Goal: Use online tool/utility: Utilize a website feature to perform a specific function

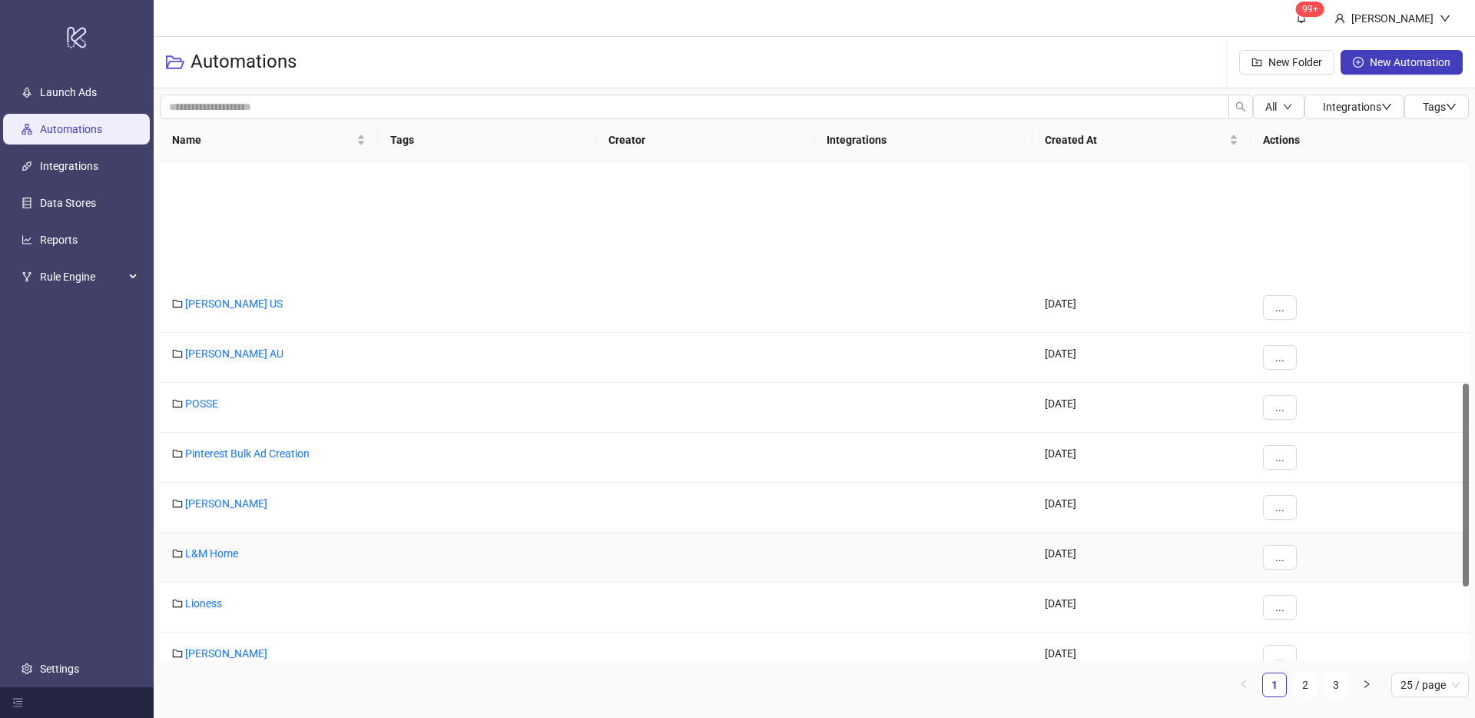
scroll to position [545, 0]
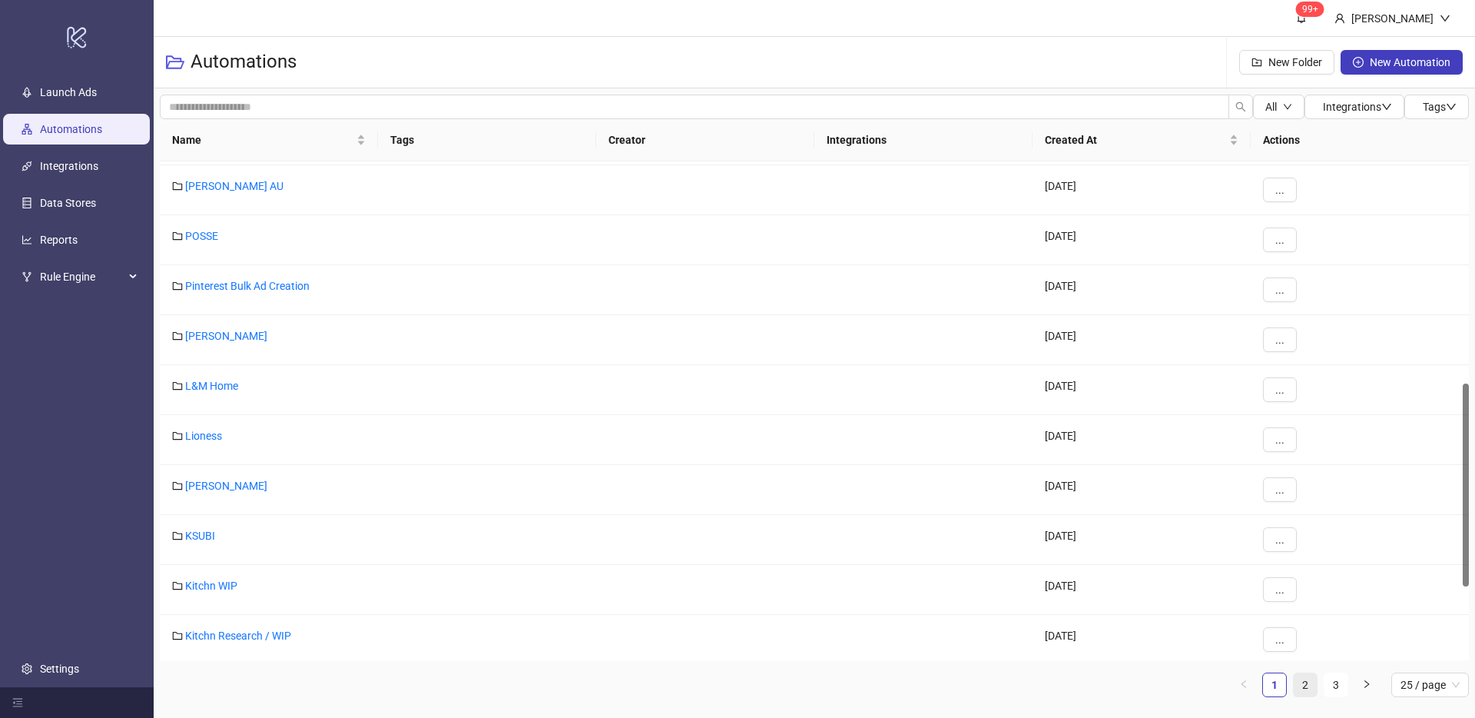
click at [1303, 690] on link "2" at bounding box center [1305, 684] width 23 height 23
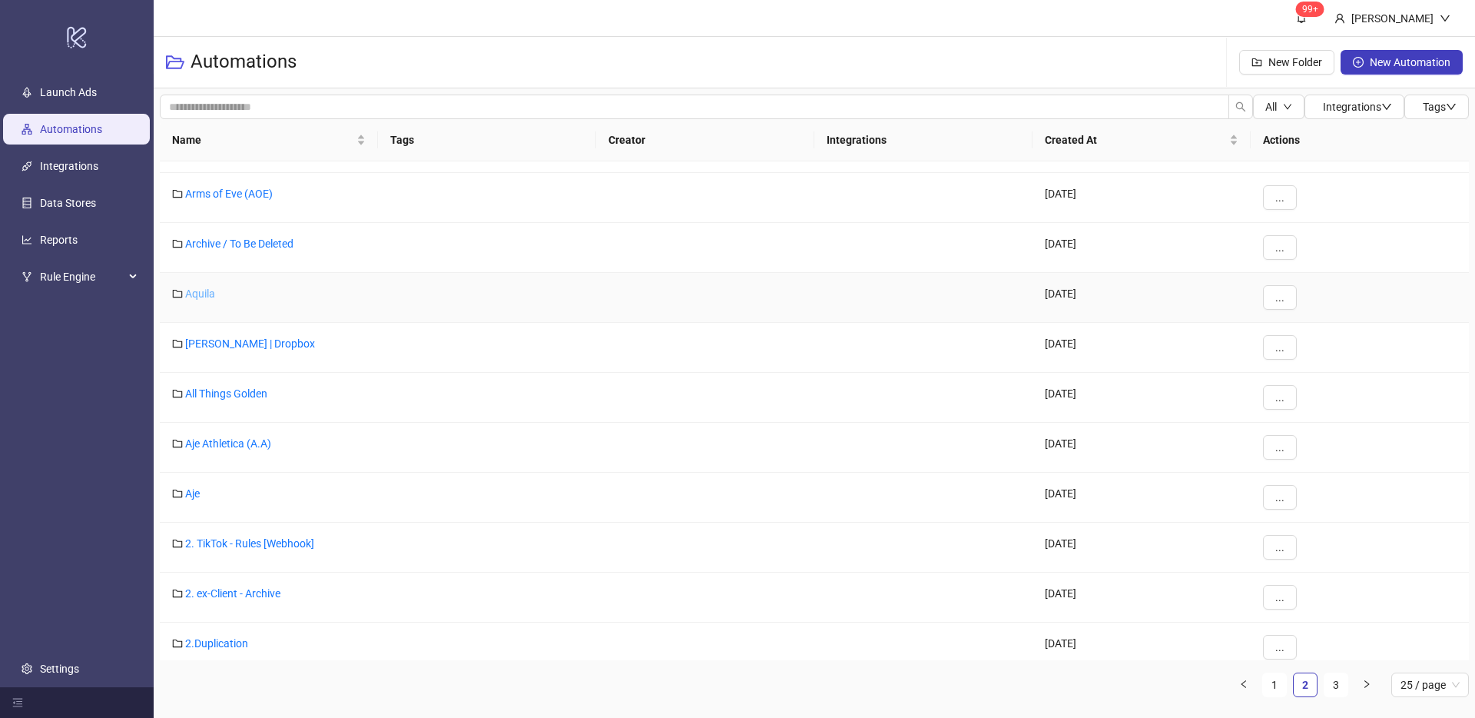
click at [209, 294] on link "Aquila" at bounding box center [200, 293] width 30 height 12
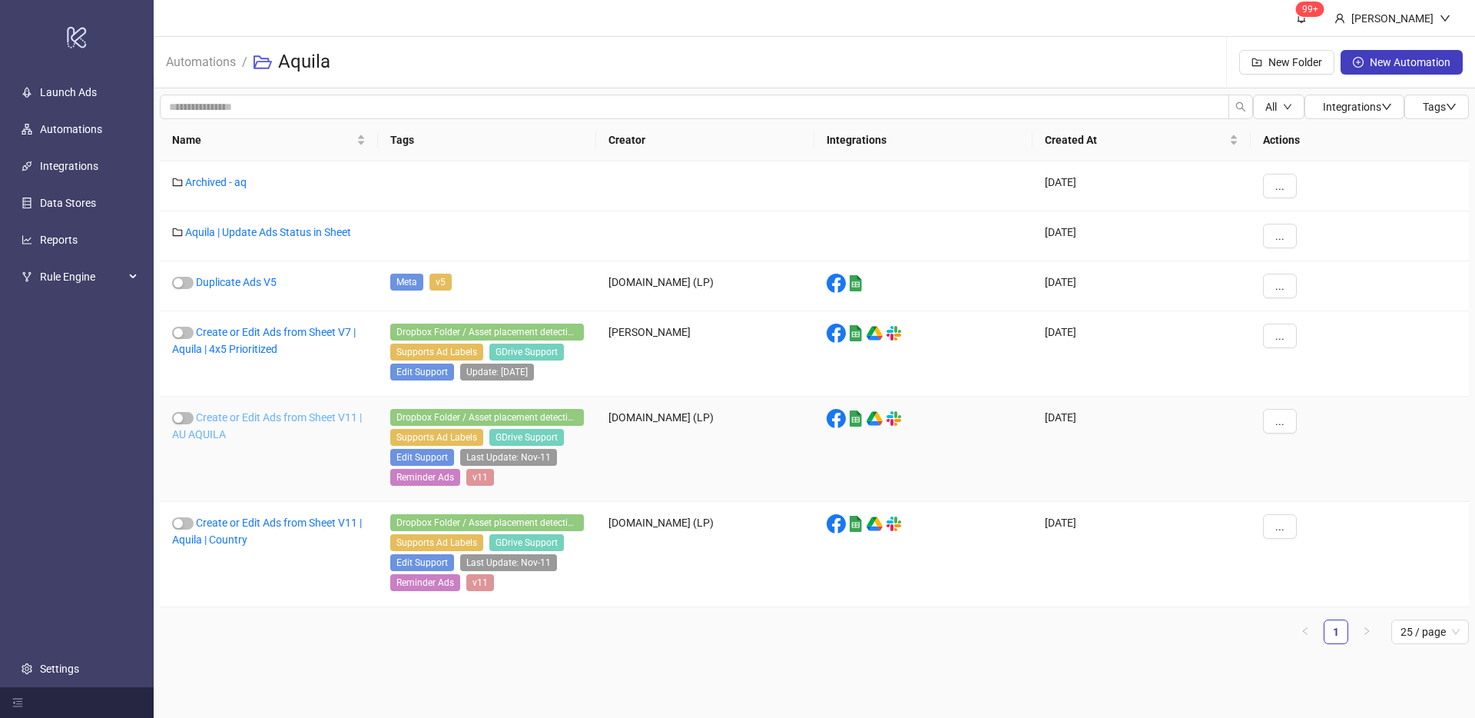
click at [297, 419] on link "Create or Edit Ads from Sheet V11 | AU AQUILA" at bounding box center [267, 425] width 190 height 29
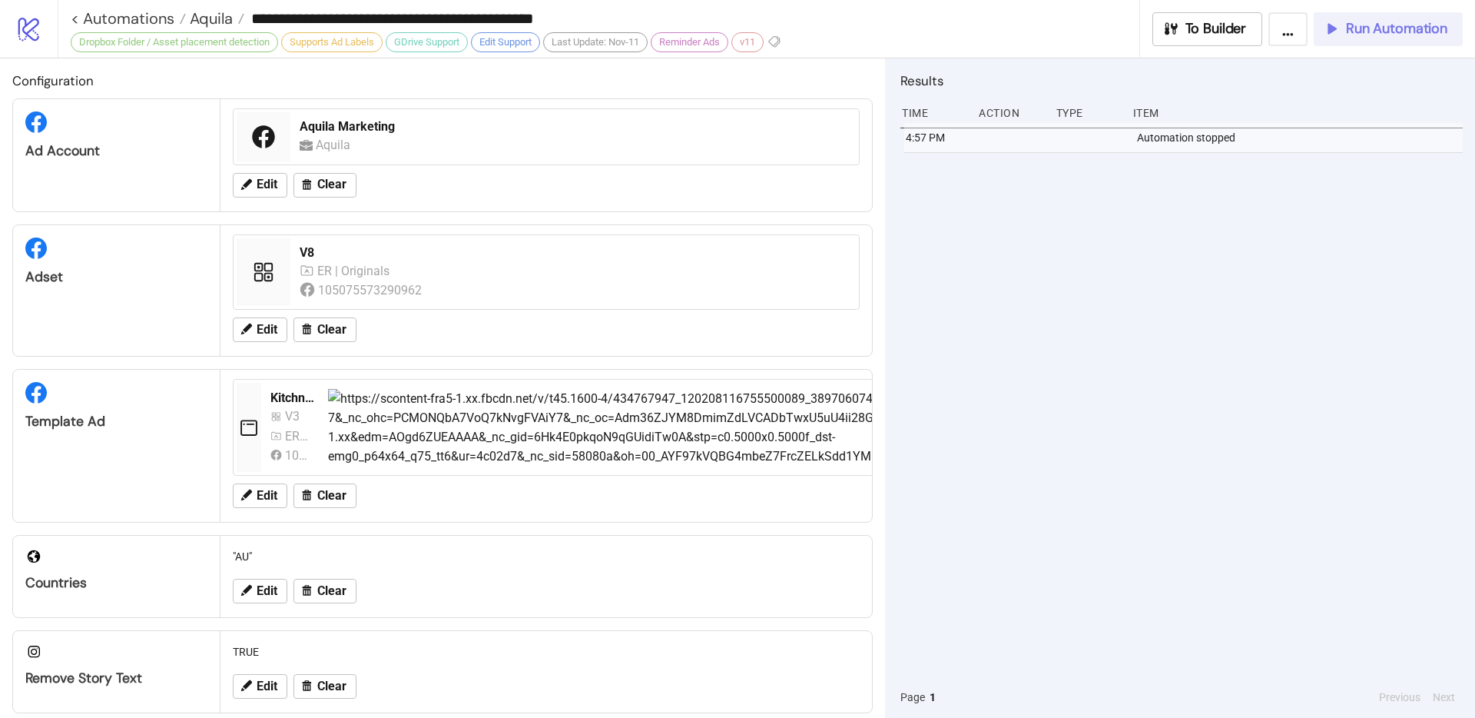
click at [1376, 25] on span "Run Automation" at bounding box center [1396, 29] width 101 height 18
click at [1393, 36] on span "Run Automation" at bounding box center [1396, 29] width 101 height 18
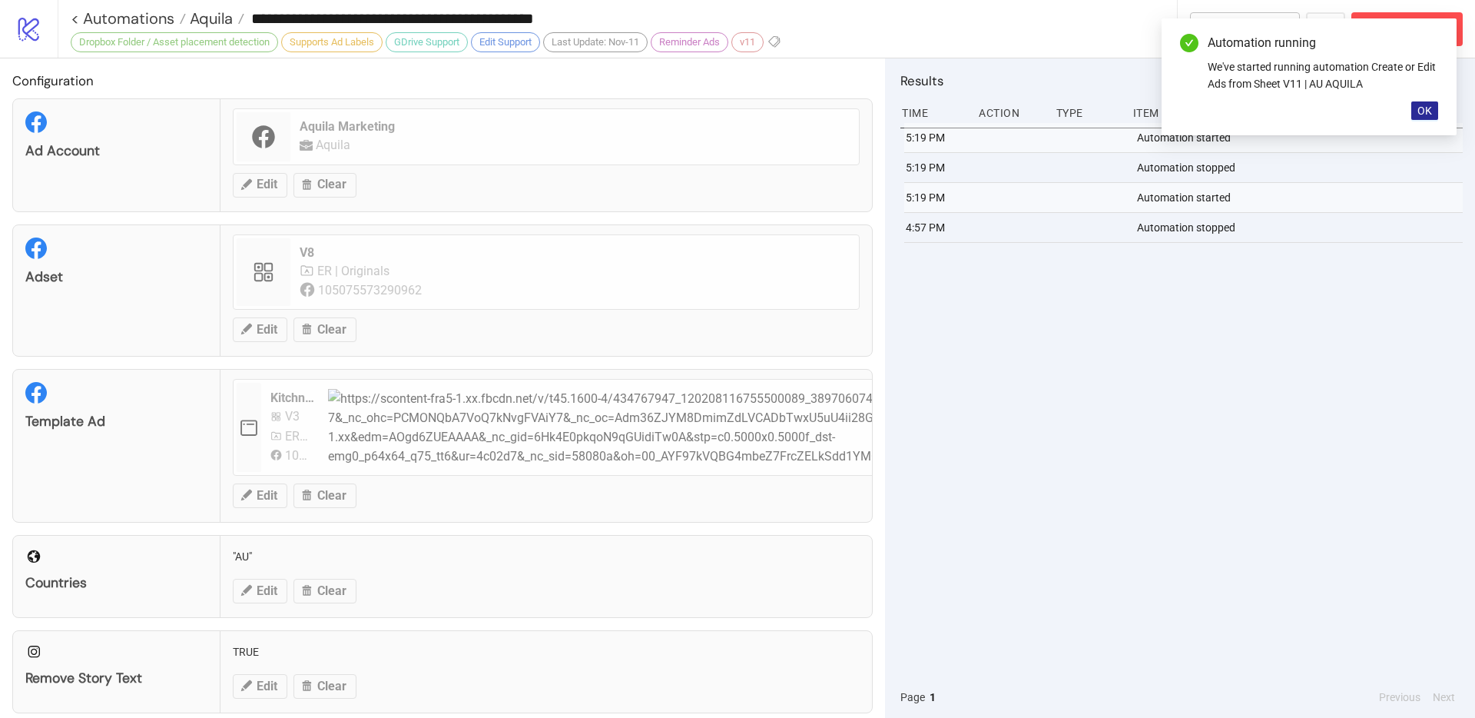
click at [1423, 114] on span "OK" at bounding box center [1425, 110] width 15 height 12
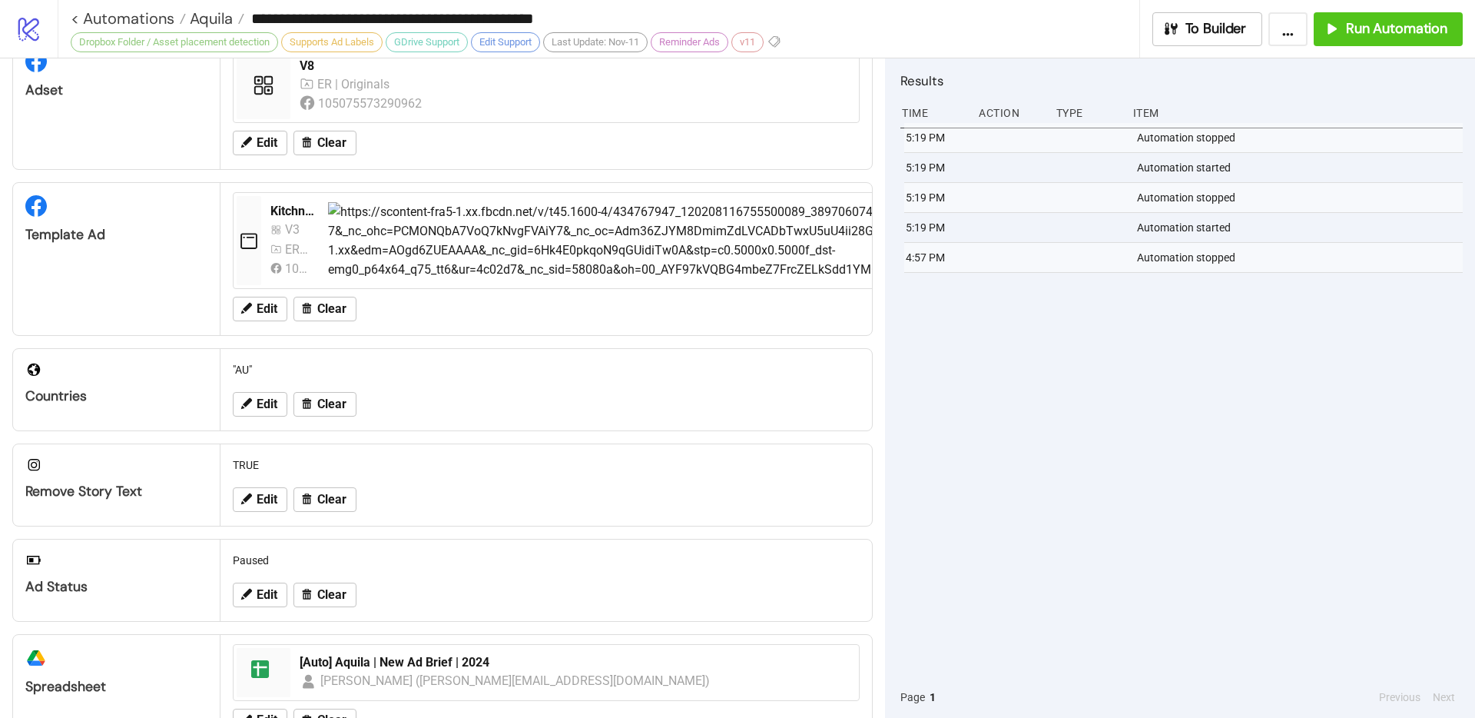
scroll to position [443, 0]
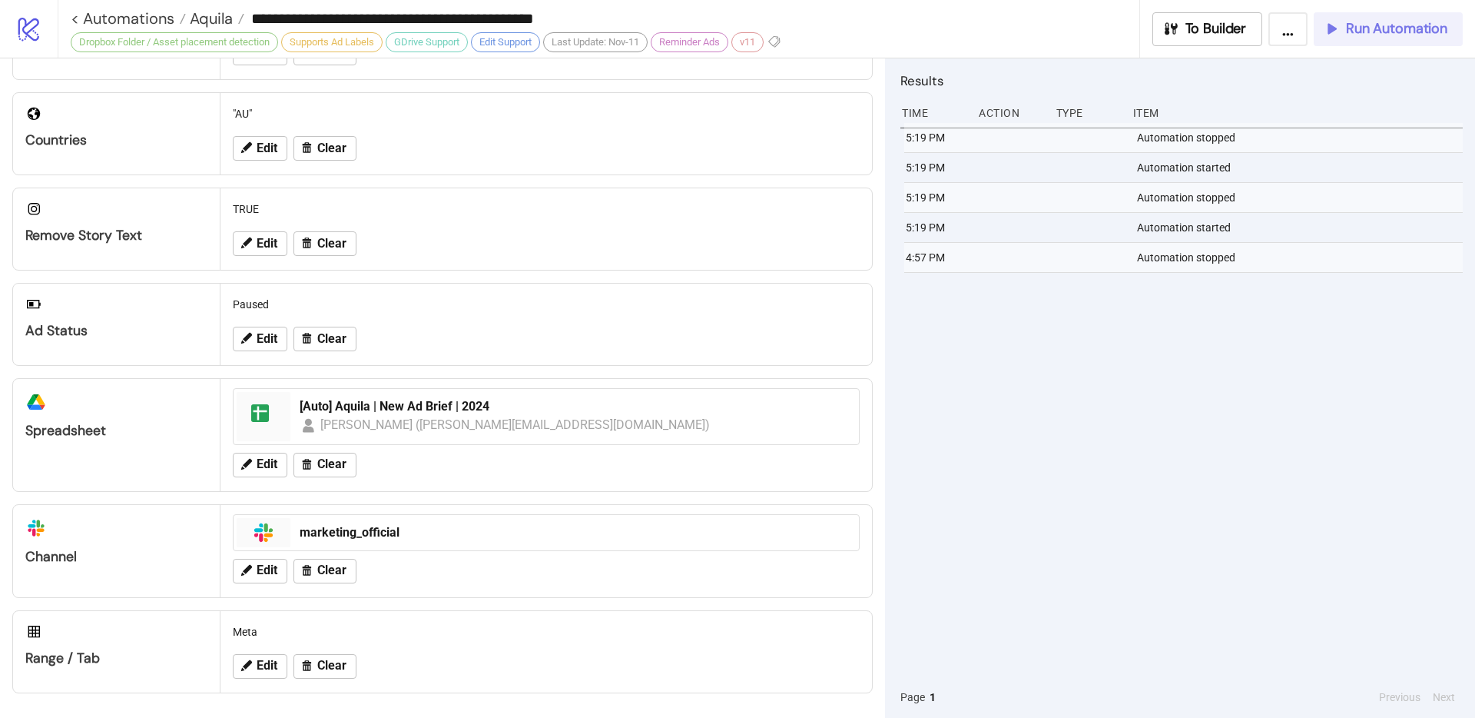
click at [1358, 22] on span "Run Automation" at bounding box center [1396, 29] width 101 height 18
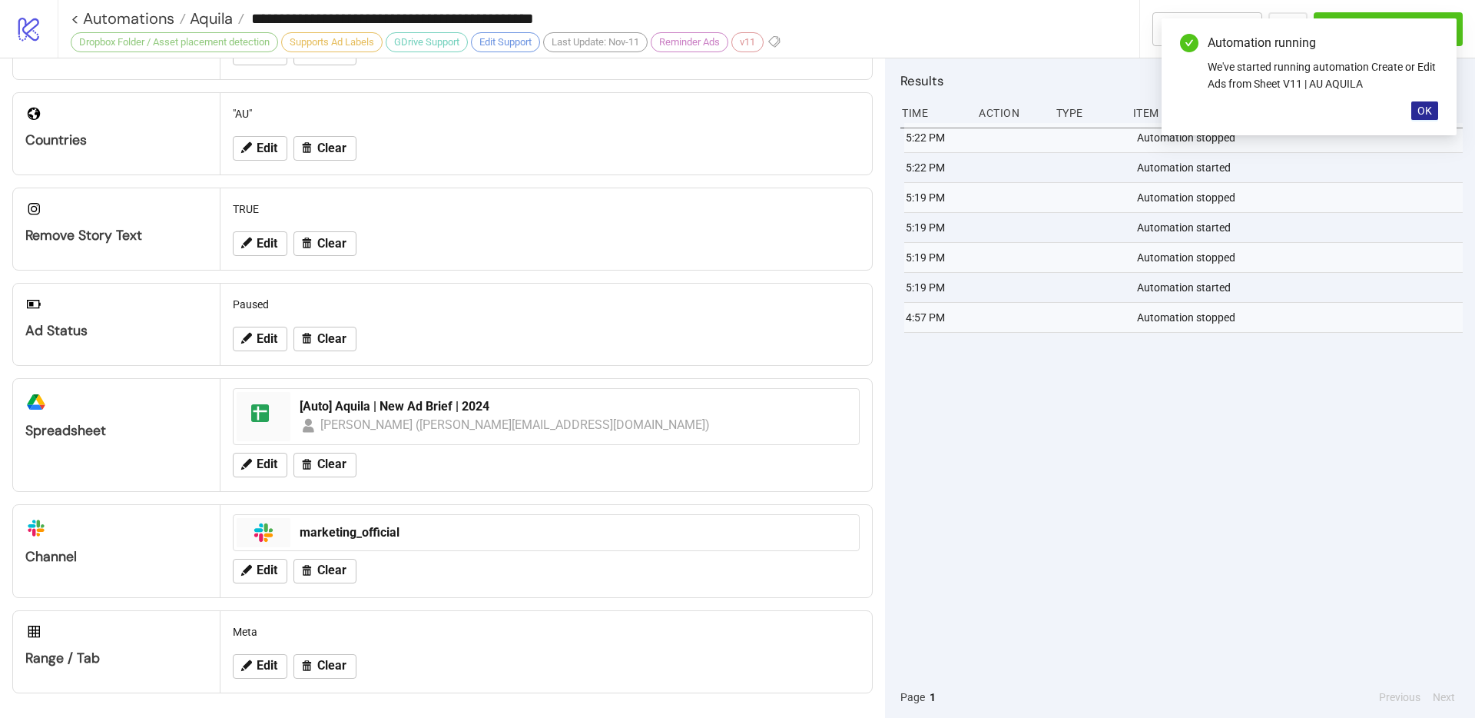
click at [1424, 107] on span "OK" at bounding box center [1425, 110] width 15 height 12
